Goal: Information Seeking & Learning: Find specific fact

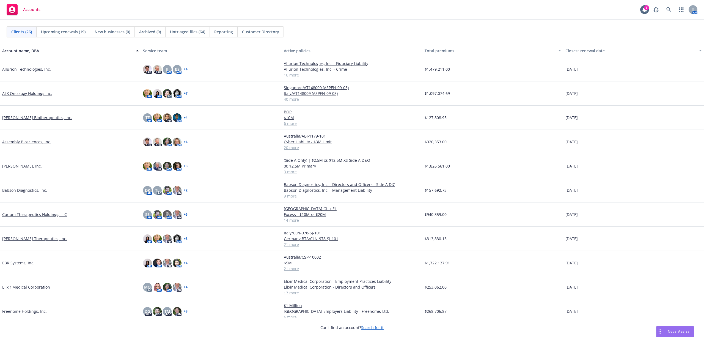
click at [15, 116] on link "[PERSON_NAME] Biotherapeutics, Inc." at bounding box center [37, 118] width 70 height 6
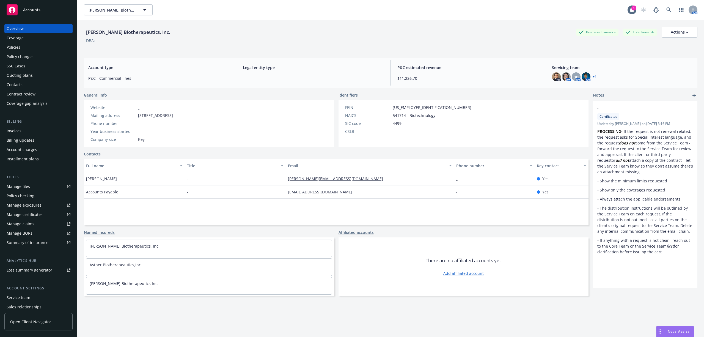
click at [10, 48] on div "Policies" at bounding box center [14, 47] width 14 height 9
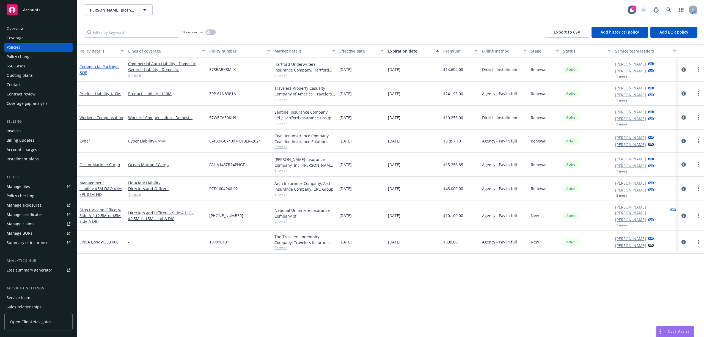
click at [97, 67] on link "Commercial Package - BOP" at bounding box center [98, 69] width 39 height 11
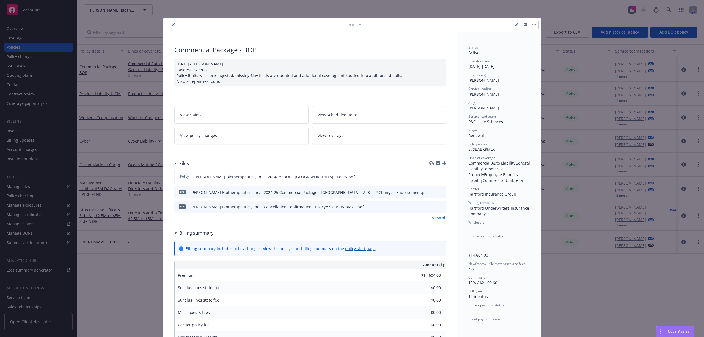
click at [172, 26] on icon "close" at bounding box center [173, 24] width 3 height 3
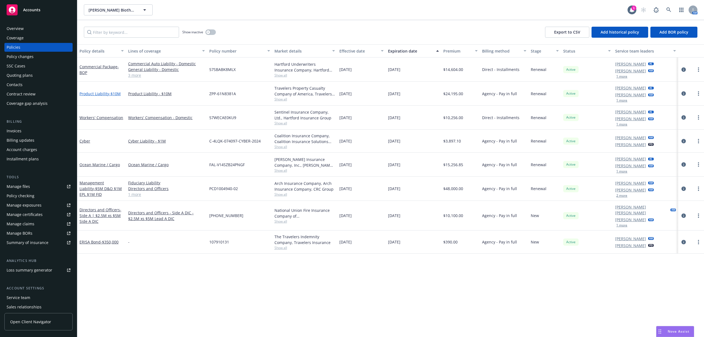
click at [103, 94] on link "Product Liability - $10M" at bounding box center [99, 93] width 41 height 5
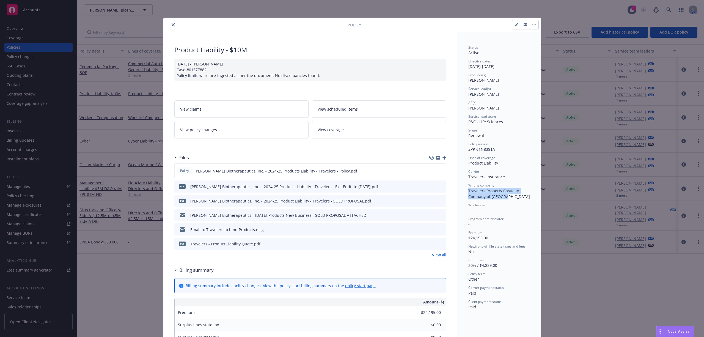
drag, startPoint x: 465, startPoint y: 190, endPoint x: 502, endPoint y: 196, distance: 36.8
click at [502, 196] on span "Travelers Property Casualty Company of [GEOGRAPHIC_DATA]" at bounding box center [499, 193] width 62 height 11
copy span "Travelers Property Casualty Company of [GEOGRAPHIC_DATA]"
